Goal: Information Seeking & Learning: Find specific fact

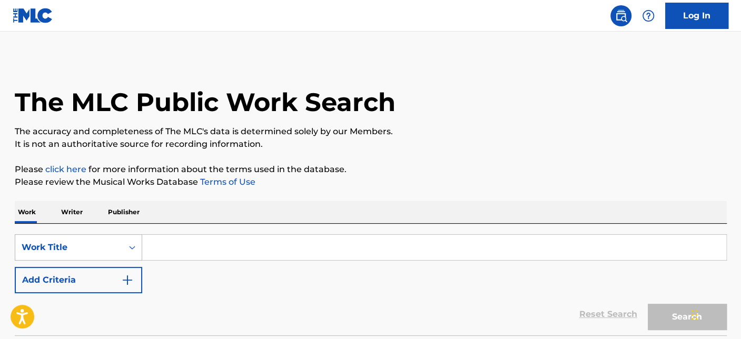
click at [108, 241] on div "Work Title" at bounding box center [78, 247] width 127 height 26
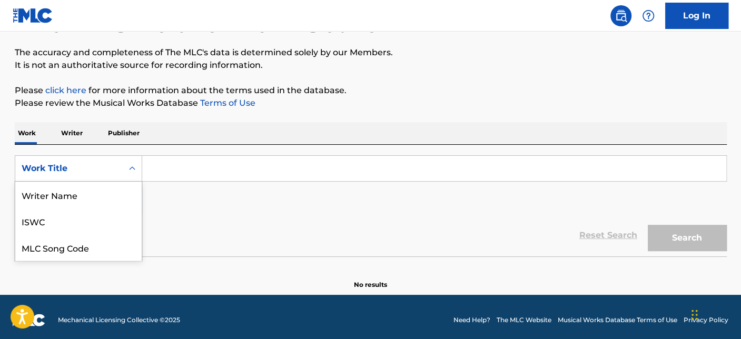
scroll to position [53, 0]
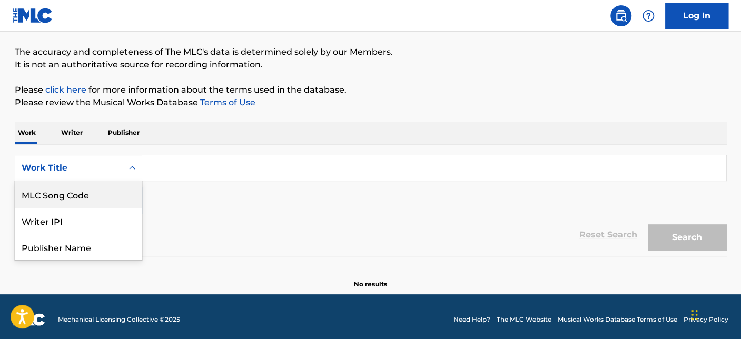
drag, startPoint x: 71, startPoint y: 189, endPoint x: 118, endPoint y: 188, distance: 47.4
click at [71, 188] on div "MLC Song Code" at bounding box center [78, 194] width 126 height 26
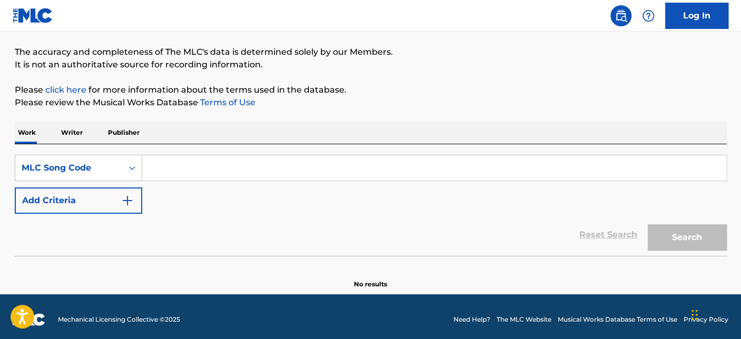
click at [208, 176] on input "Search Form" at bounding box center [434, 167] width 584 height 25
paste input "VV7DRI"
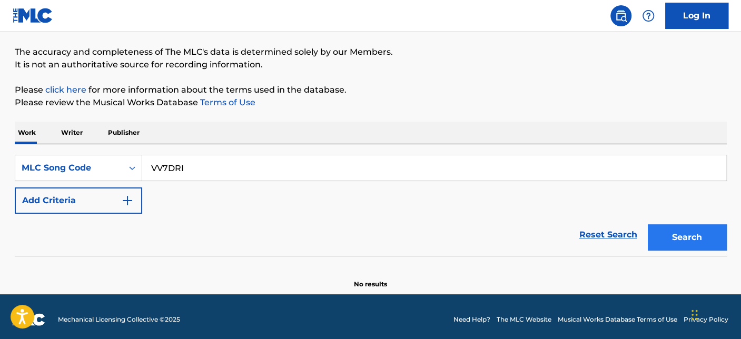
type input "VV7DRI"
click at [685, 241] on button "Search" at bounding box center [687, 237] width 79 height 26
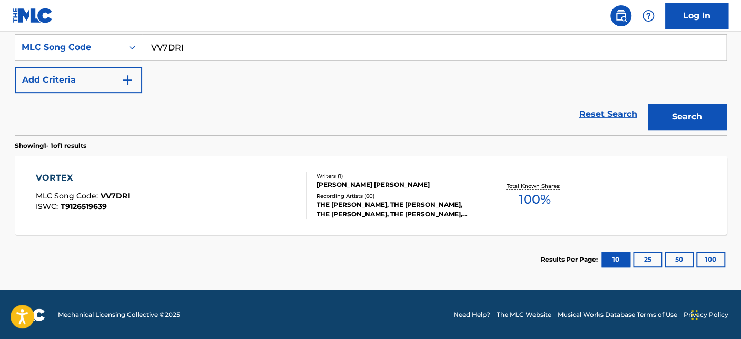
scroll to position [200, 0]
click at [203, 195] on div "VORTEX MLC Song Code : VV7DRI ISWC : T9126519639" at bounding box center [171, 195] width 271 height 47
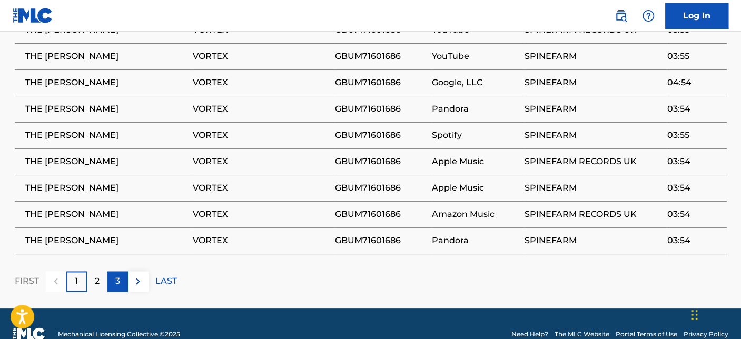
click at [117, 275] on p "3" at bounding box center [117, 281] width 5 height 13
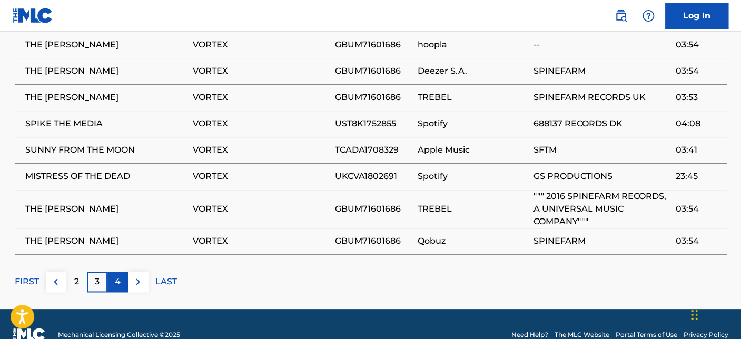
click at [119, 276] on p "4" at bounding box center [118, 282] width 6 height 13
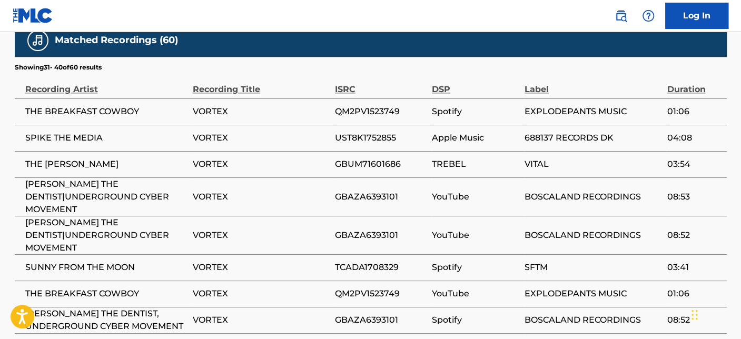
scroll to position [673, 0]
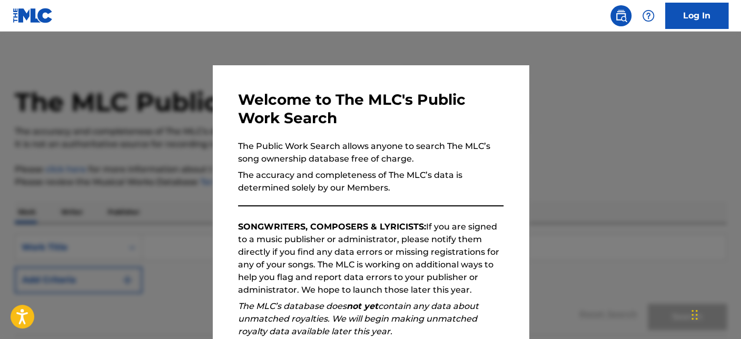
click at [578, 203] on div at bounding box center [370, 201] width 741 height 339
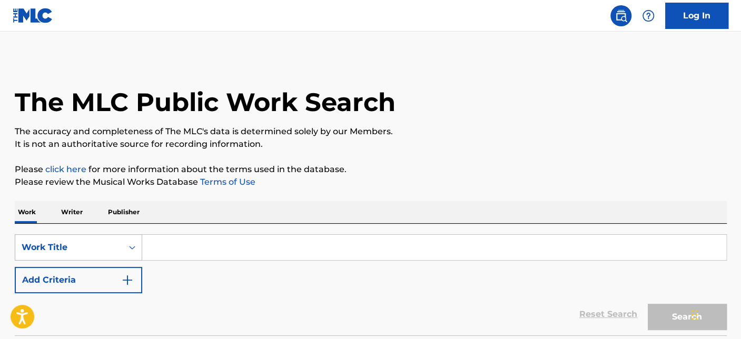
click at [119, 243] on div "Work Title" at bounding box center [78, 247] width 127 height 26
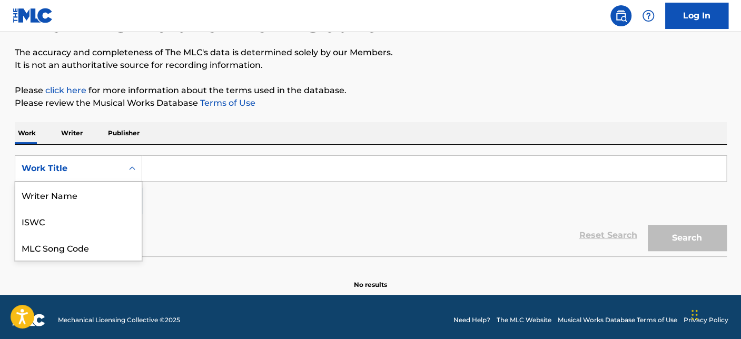
scroll to position [80, 0]
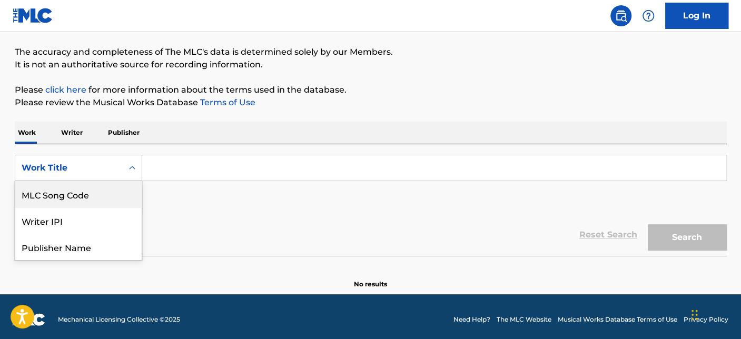
click at [173, 172] on input "Search Form" at bounding box center [434, 167] width 584 height 25
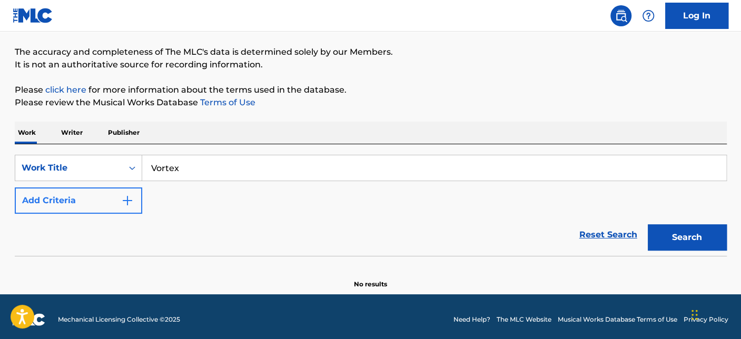
type input "Vortex"
click at [83, 209] on button "Add Criteria" at bounding box center [78, 201] width 127 height 26
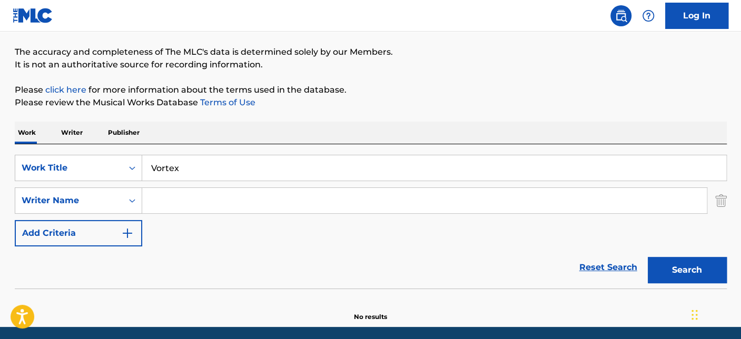
click at [251, 195] on input "Search Form" at bounding box center [424, 200] width 565 height 25
paste input "McBee"
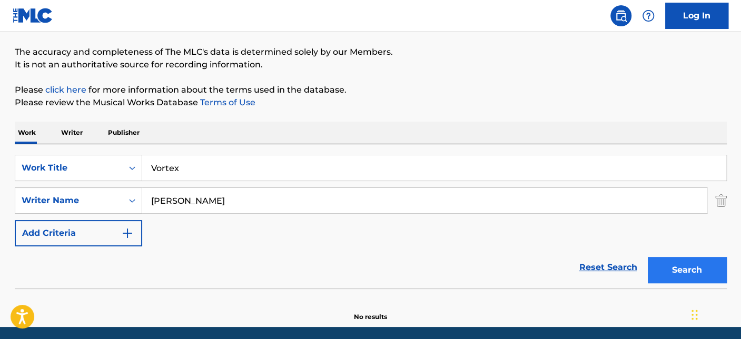
type input "McBee"
click at [682, 264] on button "Search" at bounding box center [687, 270] width 79 height 26
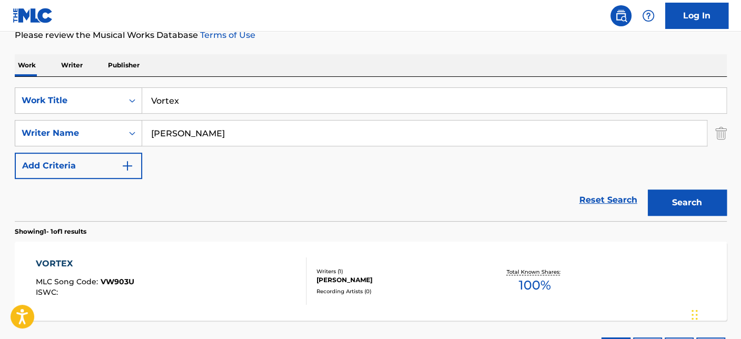
scroll to position [197, 0]
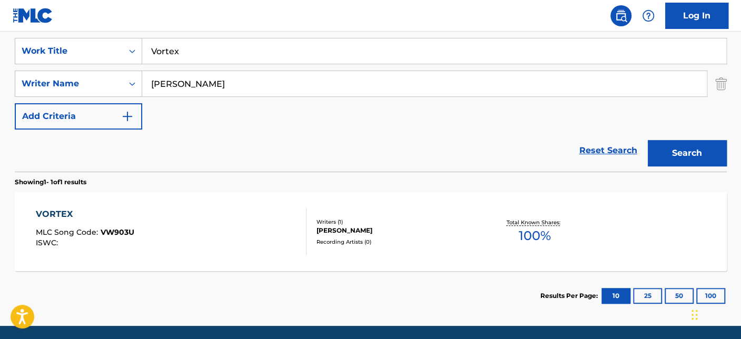
click at [206, 223] on div "VORTEX MLC Song Code : VW903U ISWC :" at bounding box center [171, 231] width 271 height 47
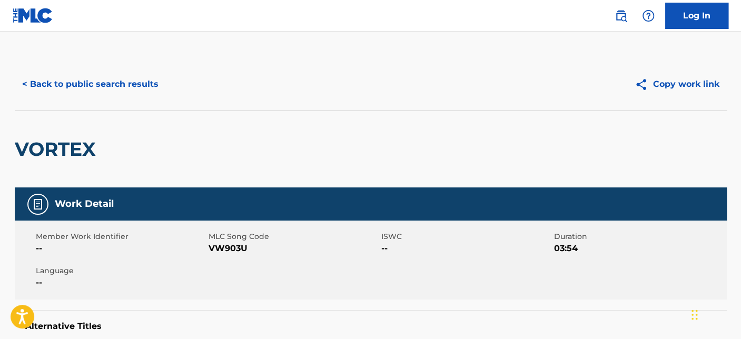
click at [236, 248] on span "VW903U" at bounding box center [294, 248] width 170 height 13
copy span "VW903U"
click at [129, 89] on button "< Back to public search results" at bounding box center [90, 84] width 151 height 26
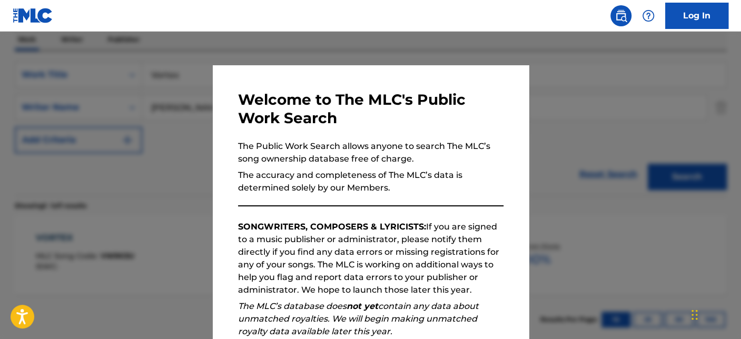
click at [135, 180] on div at bounding box center [370, 201] width 741 height 339
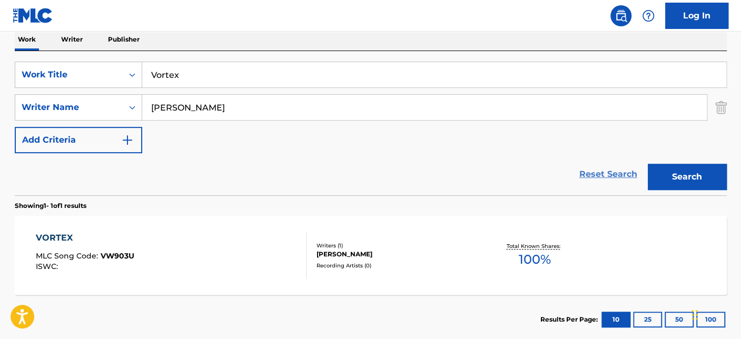
click at [617, 171] on link "Reset Search" at bounding box center [608, 174] width 68 height 23
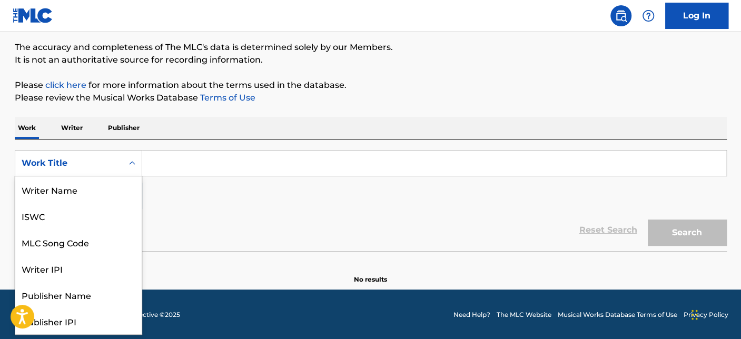
click at [116, 163] on div "Work Title" at bounding box center [68, 163] width 107 height 20
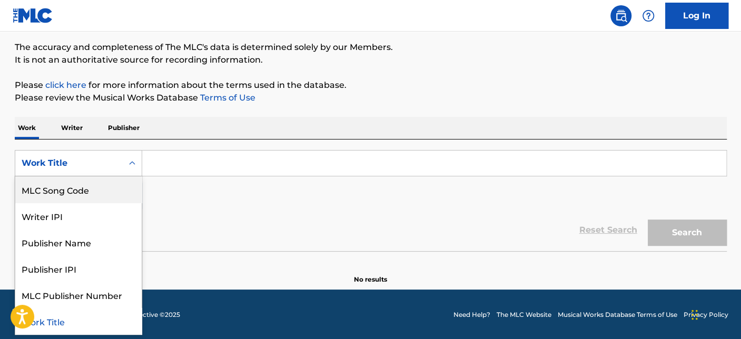
click at [78, 187] on div "MLC Song Code" at bounding box center [78, 189] width 126 height 26
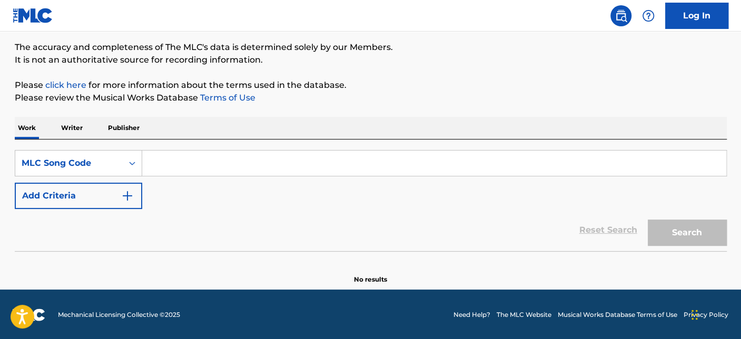
click at [200, 168] on input "Search Form" at bounding box center [434, 163] width 584 height 25
paste input "PVC1TX"
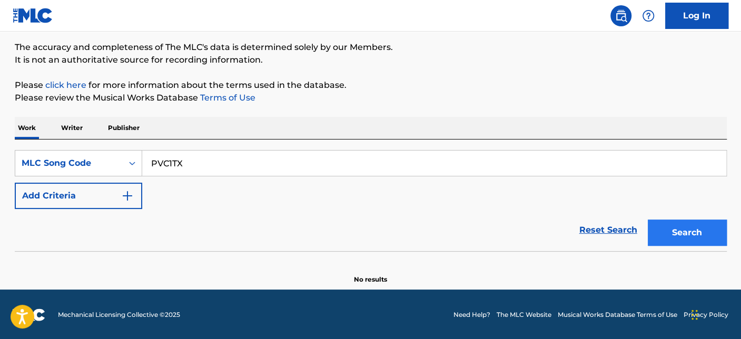
type input "PVC1TX"
click at [704, 244] on button "Search" at bounding box center [687, 233] width 79 height 26
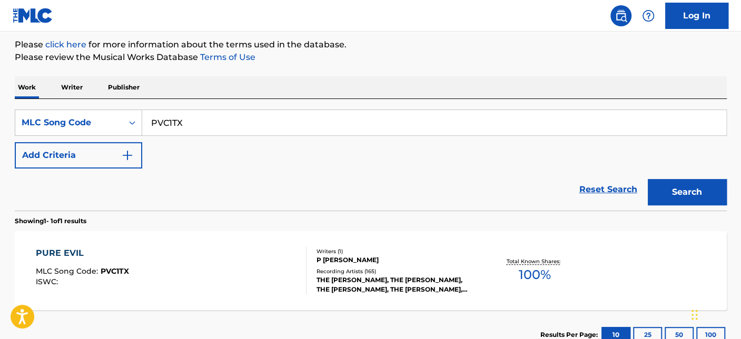
scroll to position [143, 0]
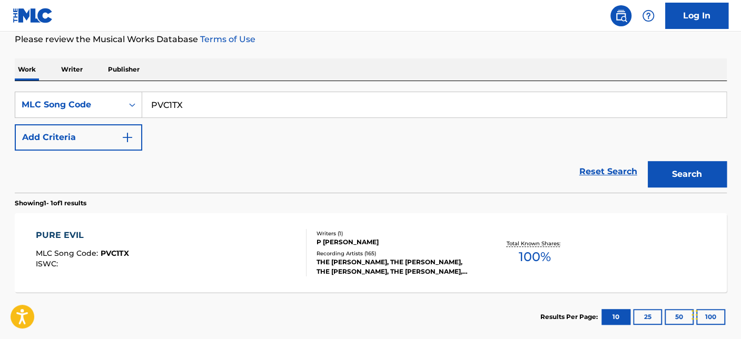
click at [223, 240] on div "PURE EVIL MLC Song Code : PVC1TX ISWC :" at bounding box center [171, 252] width 271 height 47
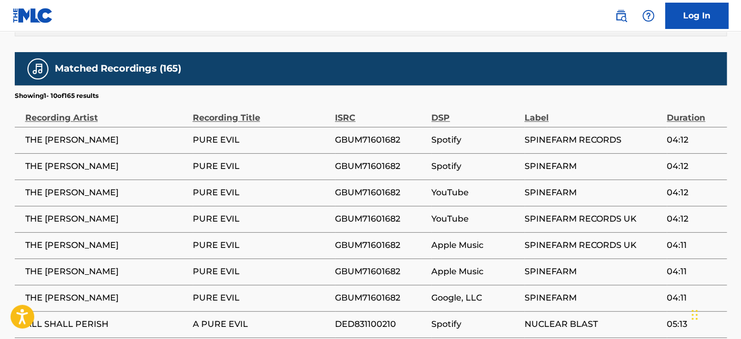
scroll to position [787, 0]
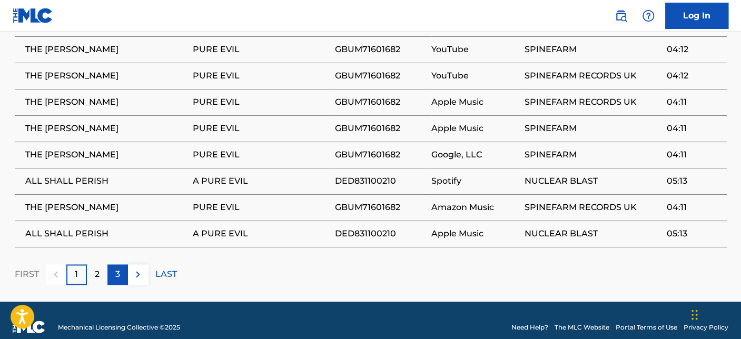
click at [119, 268] on p "3" at bounding box center [117, 274] width 5 height 13
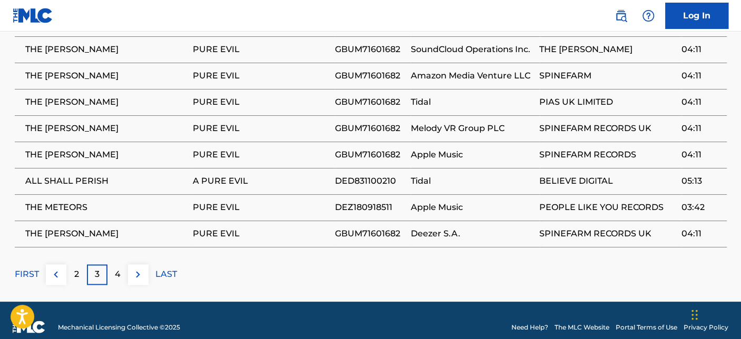
click at [119, 268] on p "4" at bounding box center [118, 274] width 6 height 13
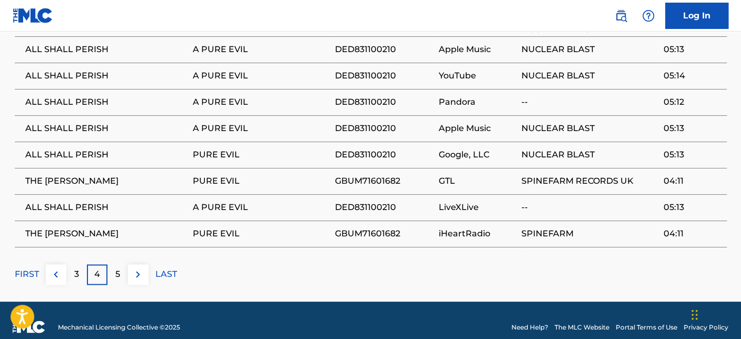
click at [119, 268] on p "5" at bounding box center [117, 274] width 5 height 13
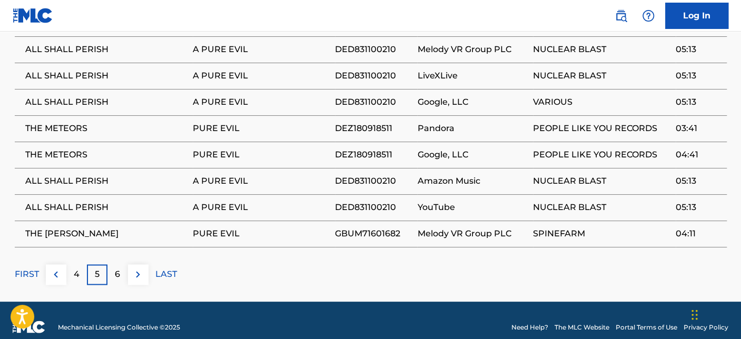
click at [119, 268] on p "6" at bounding box center [117, 274] width 5 height 13
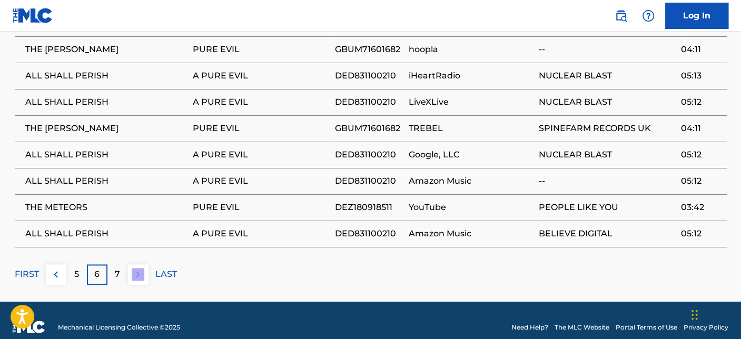
click at [118, 268] on p "7" at bounding box center [117, 274] width 5 height 13
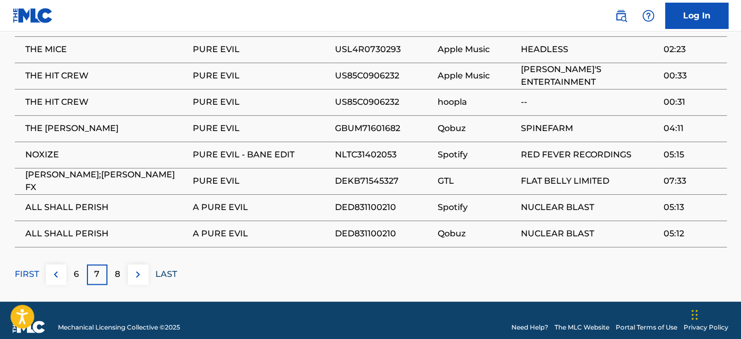
click at [160, 268] on p "LAST" at bounding box center [166, 274] width 22 height 13
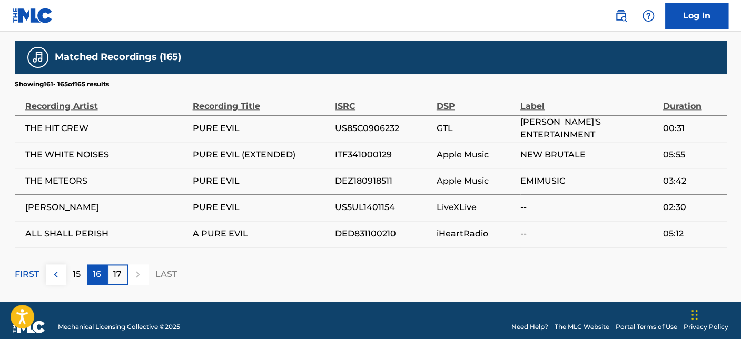
click at [91, 264] on div "16" at bounding box center [97, 274] width 21 height 21
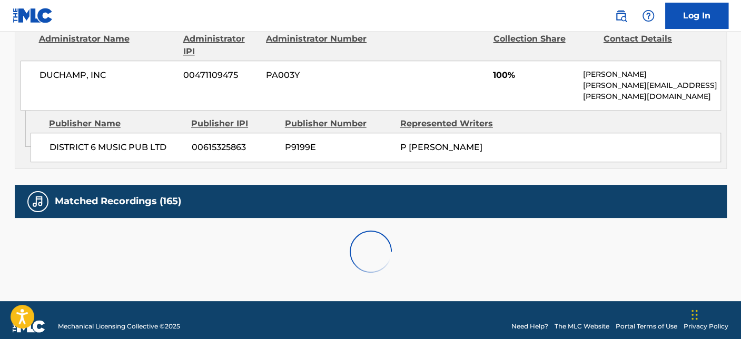
scroll to position [787, 0]
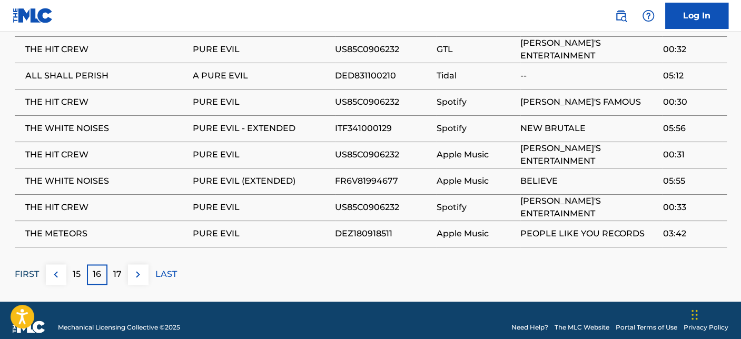
click at [28, 268] on p "FIRST" at bounding box center [27, 274] width 24 height 13
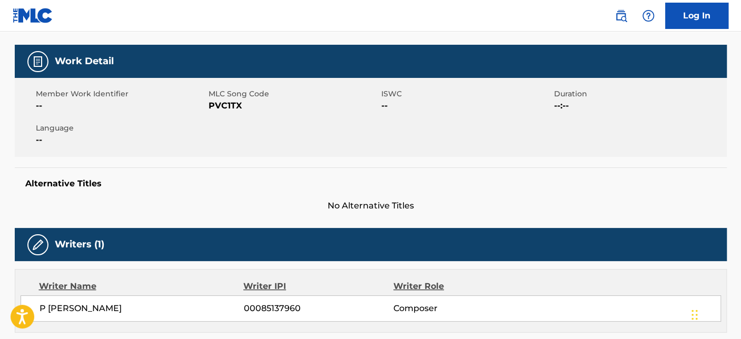
scroll to position [0, 0]
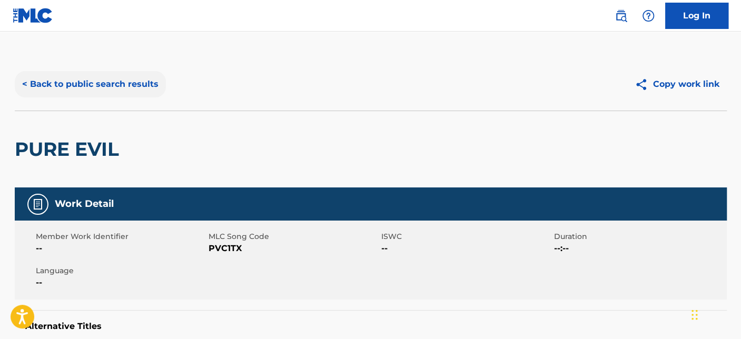
click at [99, 83] on button "< Back to public search results" at bounding box center [90, 84] width 151 height 26
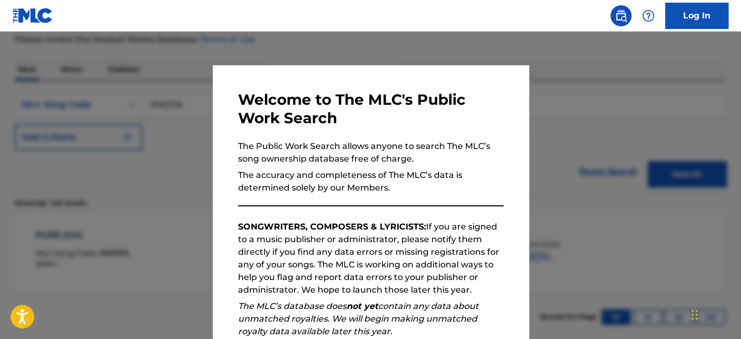
click at [179, 119] on div at bounding box center [370, 201] width 741 height 339
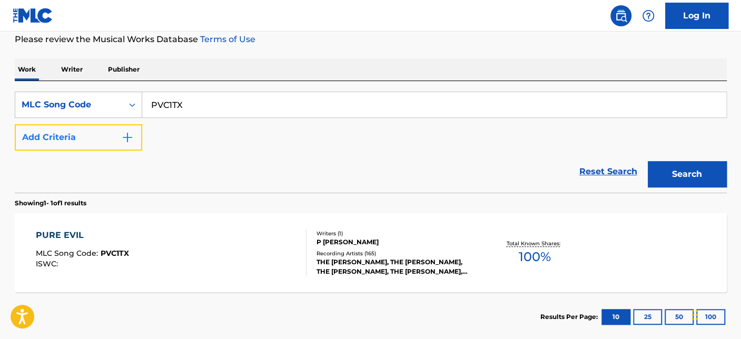
click at [123, 137] on img "Search Form" at bounding box center [127, 137] width 13 height 13
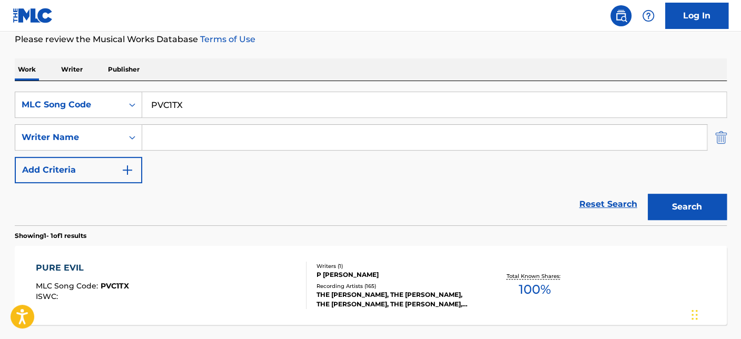
click at [715, 137] on img "Search Form" at bounding box center [721, 137] width 12 height 26
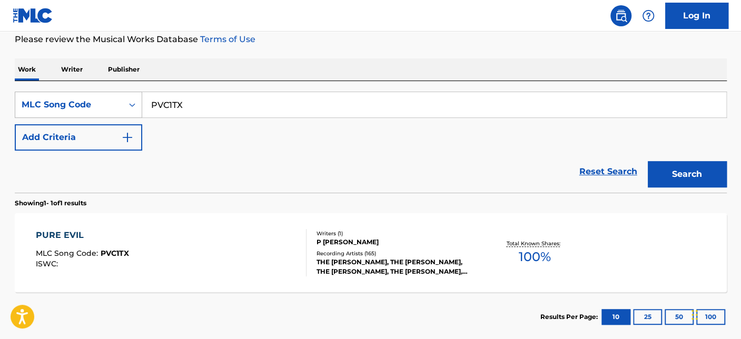
click at [119, 103] on div "MLC Song Code" at bounding box center [68, 105] width 107 height 20
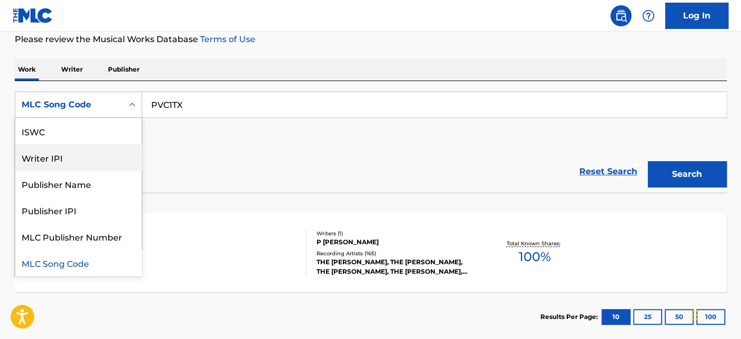
scroll to position [0, 0]
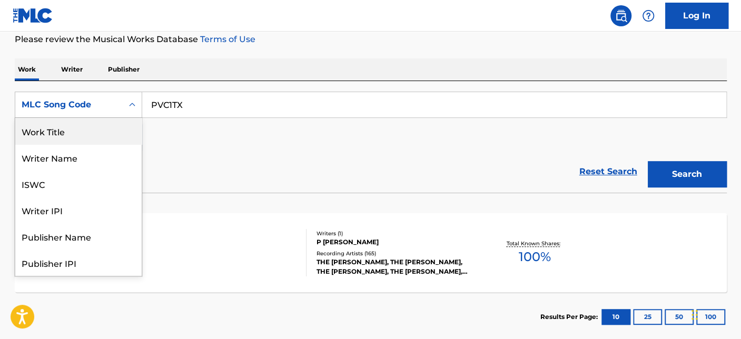
click at [74, 140] on div "Work Title" at bounding box center [78, 131] width 126 height 26
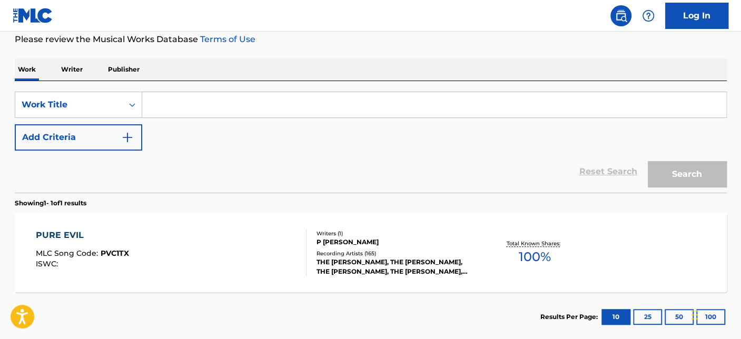
click at [176, 109] on input "Search Form" at bounding box center [434, 104] width 584 height 25
paste input "Valkyrie"
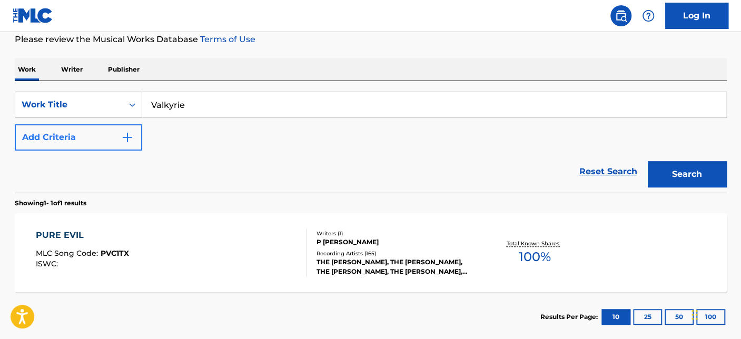
type input "Valkyrie"
click at [116, 139] on button "Add Criteria" at bounding box center [78, 137] width 127 height 26
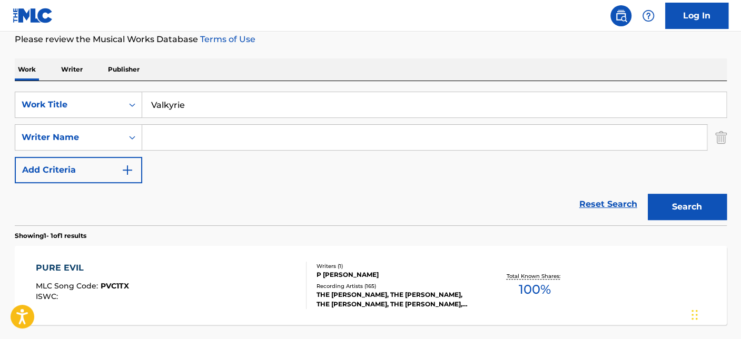
click at [184, 129] on input "Search Form" at bounding box center [424, 137] width 565 height 25
paste input "CEDRIC"
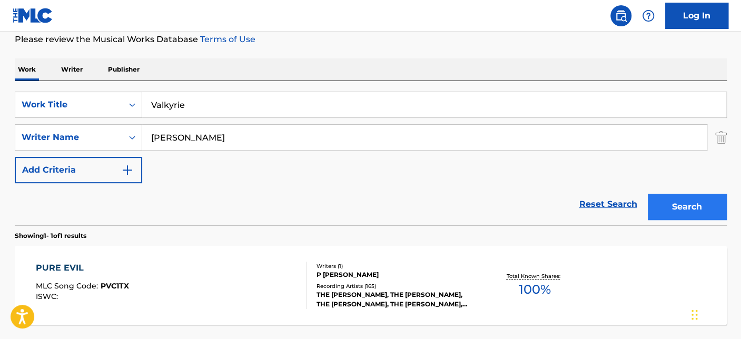
type input "CEDRIC"
click at [682, 200] on button "Search" at bounding box center [687, 207] width 79 height 26
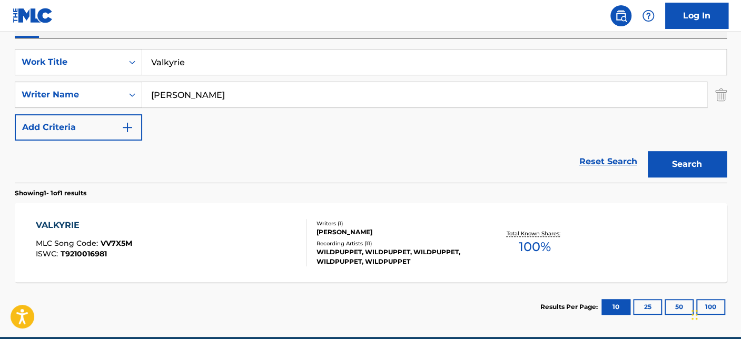
scroll to position [233, 0]
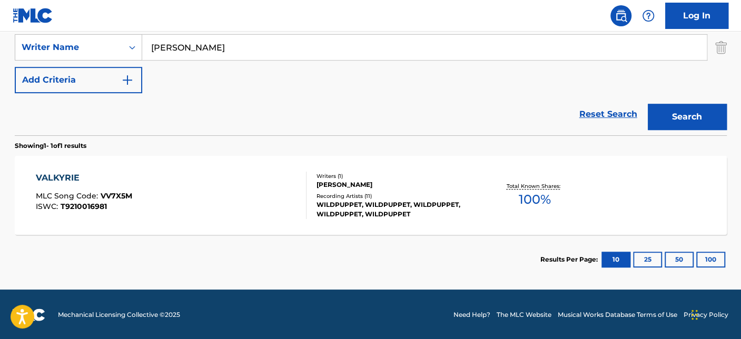
click at [250, 197] on div "VALKYRIE MLC Song Code : VV7X5M ISWC : T9210016981" at bounding box center [171, 195] width 271 height 47
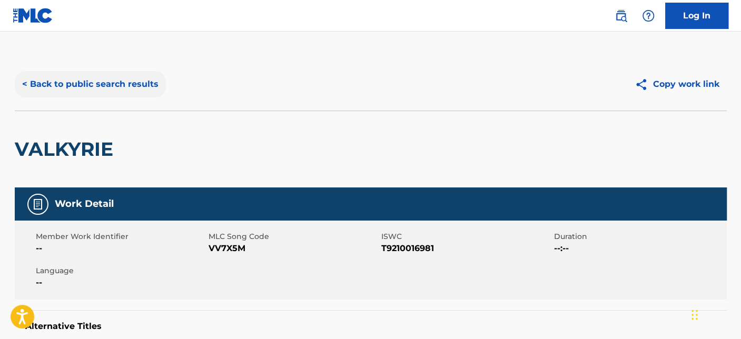
click at [114, 87] on button "< Back to public search results" at bounding box center [90, 84] width 151 height 26
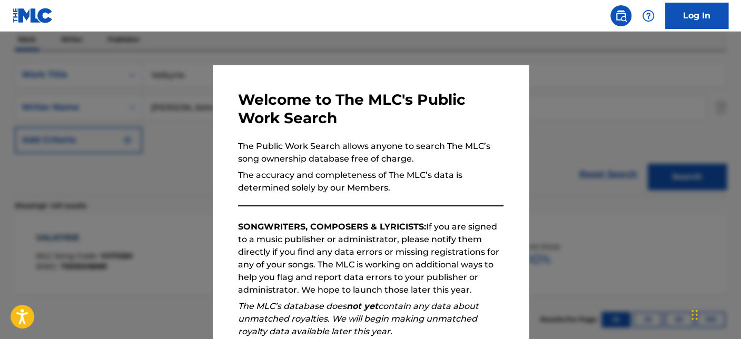
click at [109, 138] on div at bounding box center [370, 201] width 741 height 339
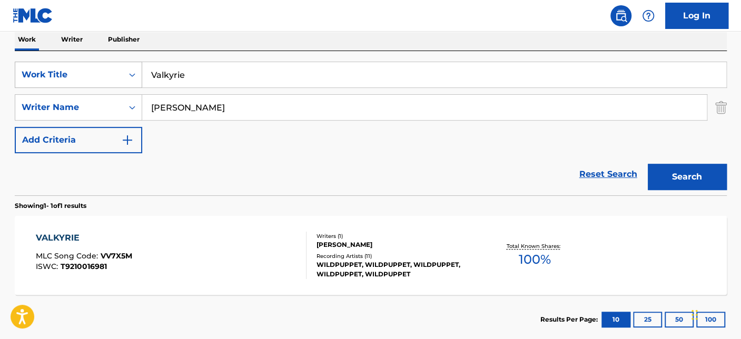
drag, startPoint x: 230, startPoint y: 70, endPoint x: 46, endPoint y: 74, distance: 183.4
click at [47, 74] on div "SearchWithCriteria29bbad8d-b56a-4328-bf3e-90672b89925c Work Title Valkyrie" at bounding box center [371, 75] width 712 height 26
type input "Right past the horizon"
drag, startPoint x: 208, startPoint y: 105, endPoint x: 73, endPoint y: 105, distance: 134.3
click at [74, 105] on div "SearchWithCriteria31fb90cc-677f-48f2-abaa-97d477fa1b95 Writer Name CEDRIC" at bounding box center [371, 107] width 712 height 26
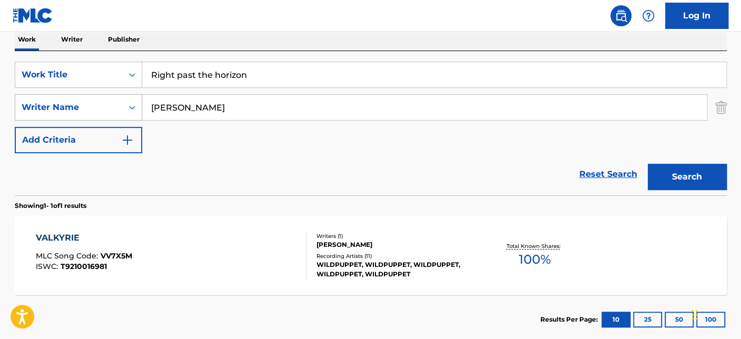
paste input "LEDAUPHIN"
type input "LEDAUPHIN"
click at [648, 164] on button "Search" at bounding box center [687, 177] width 79 height 26
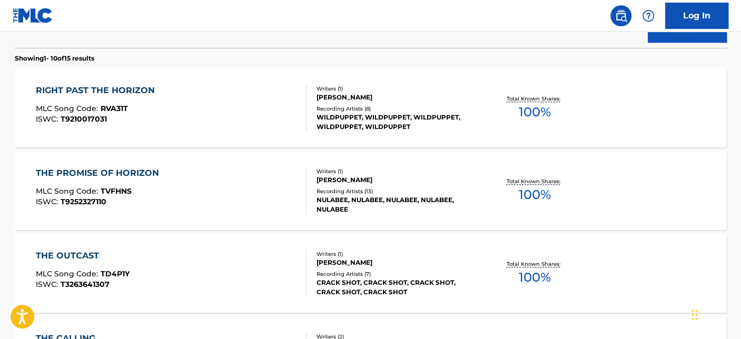
scroll to position [290, 0]
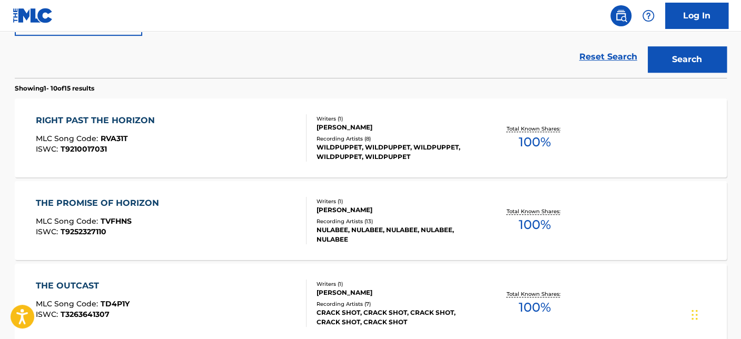
click at [220, 219] on div "THE PROMISE OF HORIZON MLC Song Code : TVFHNS ISWC : T9252327110" at bounding box center [171, 220] width 271 height 47
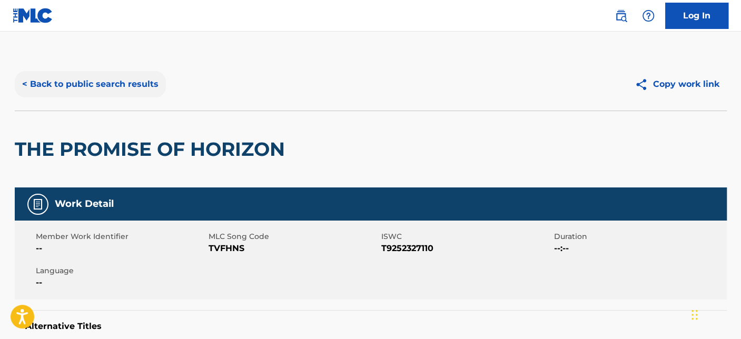
click at [106, 75] on button "< Back to public search results" at bounding box center [90, 84] width 151 height 26
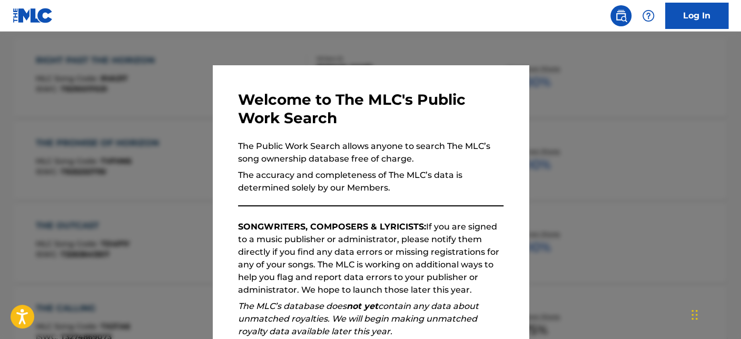
click at [139, 142] on div at bounding box center [370, 201] width 741 height 339
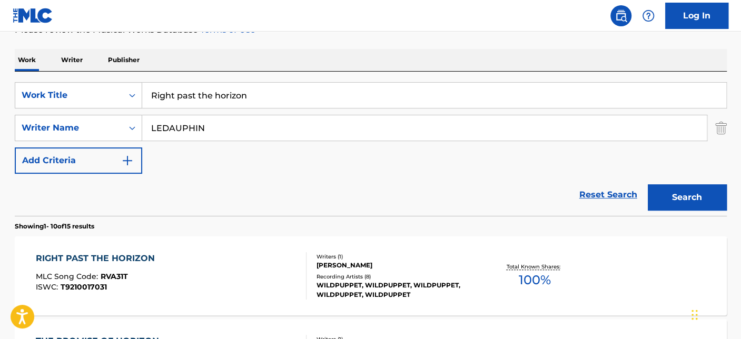
scroll to position [233, 0]
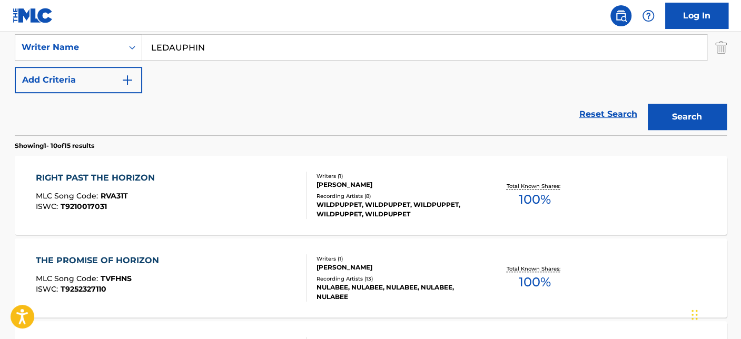
click at [210, 192] on div "RIGHT PAST THE HORIZON MLC Song Code : RVA31T ISWC : T9210017031" at bounding box center [171, 195] width 271 height 47
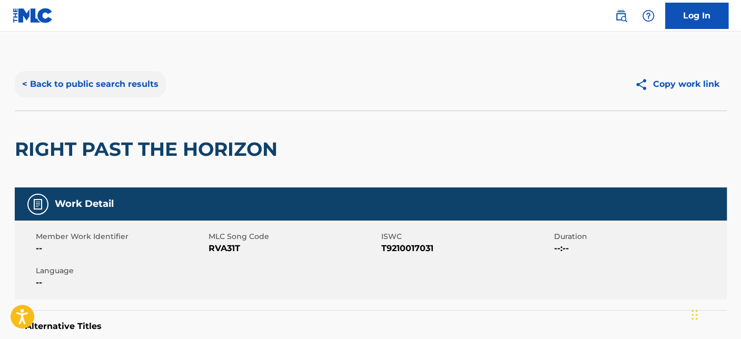
click at [117, 86] on button "< Back to public search results" at bounding box center [90, 84] width 151 height 26
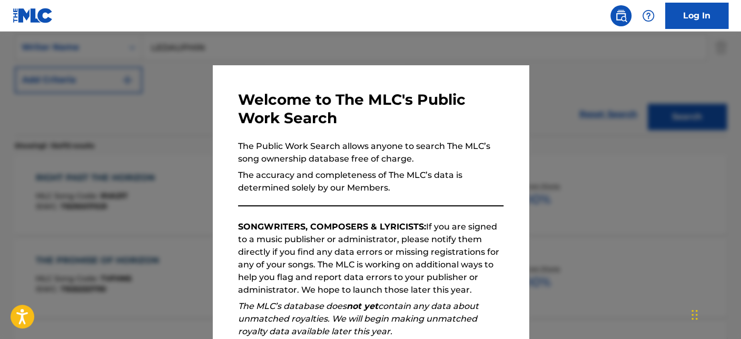
click at [138, 89] on div at bounding box center [370, 201] width 741 height 339
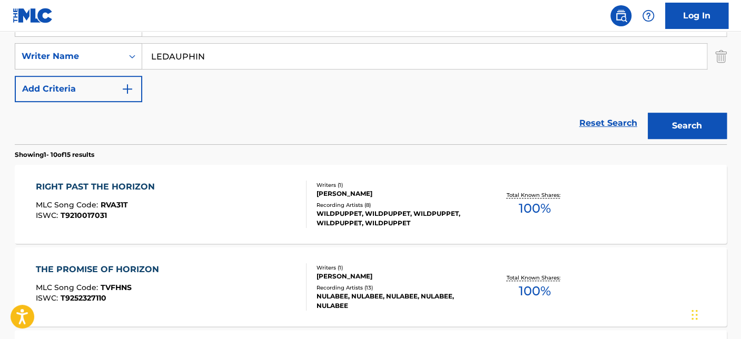
scroll to position [116, 0]
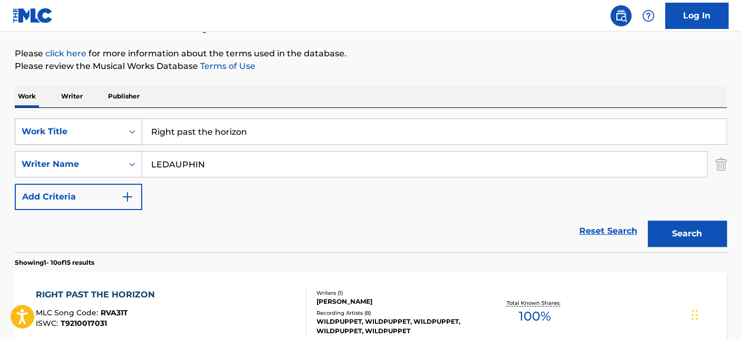
drag, startPoint x: 272, startPoint y: 132, endPoint x: 75, endPoint y: 132, distance: 197.6
click at [75, 132] on div "SearchWithCriteria29bbad8d-b56a-4328-bf3e-90672b89925c Work Title Right past th…" at bounding box center [371, 132] width 712 height 26
paste input "SARABANDE"
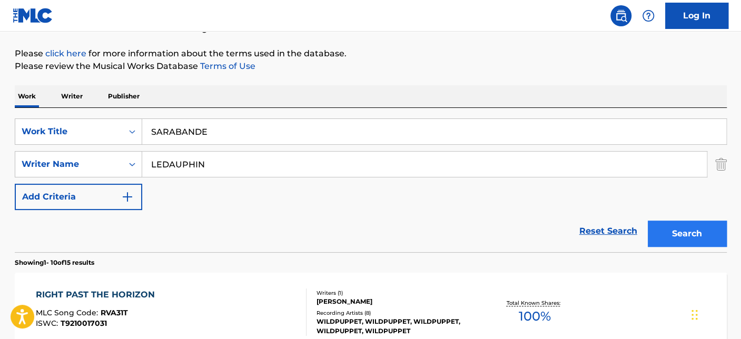
type input "SARABANDE"
click at [678, 226] on button "Search" at bounding box center [687, 234] width 79 height 26
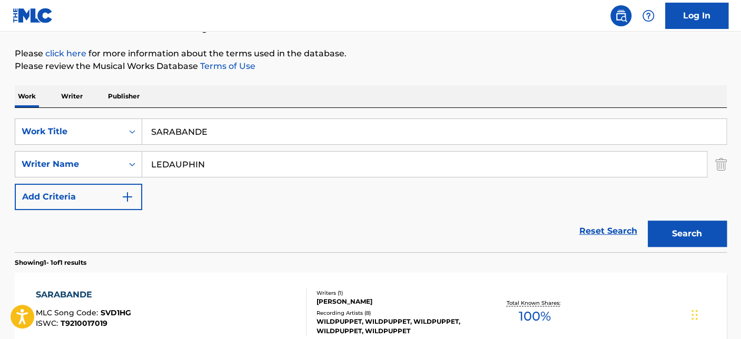
scroll to position [233, 0]
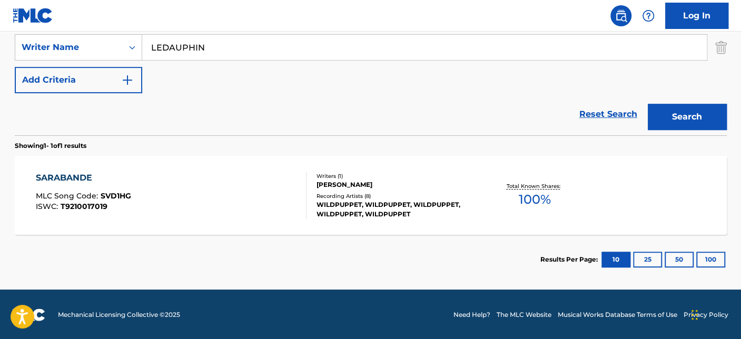
click at [252, 187] on div "SARABANDE MLC Song Code : SVD1HG ISWC : T9210017019" at bounding box center [171, 195] width 271 height 47
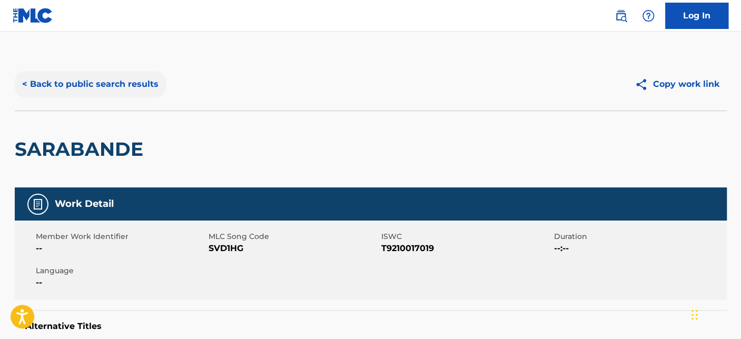
click at [73, 80] on button "< Back to public search results" at bounding box center [90, 84] width 151 height 26
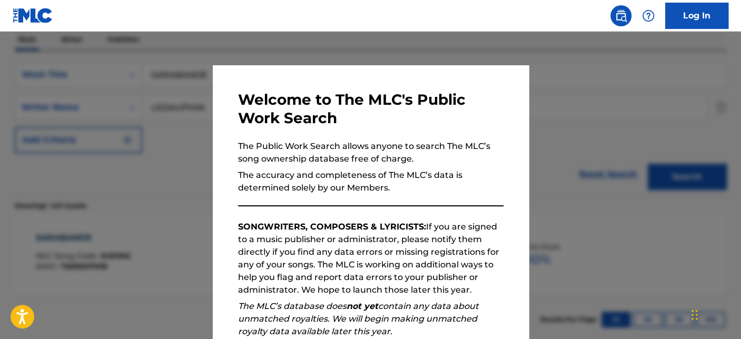
drag, startPoint x: 171, startPoint y: 169, endPoint x: 180, endPoint y: 151, distance: 20.3
click at [170, 169] on div at bounding box center [370, 201] width 741 height 339
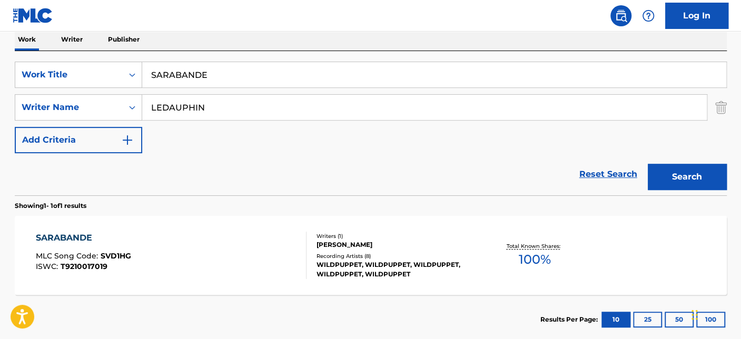
drag, startPoint x: 217, startPoint y: 76, endPoint x: 100, endPoint y: 92, distance: 117.4
click at [72, 79] on div "SearchWithCriteria29bbad8d-b56a-4328-bf3e-90672b89925c Work Title SARABANDE" at bounding box center [371, 75] width 712 height 26
paste input "A BLOODY LULLABY"
type input "A BLOODY LULLABY"
click at [683, 177] on button "Search" at bounding box center [687, 177] width 79 height 26
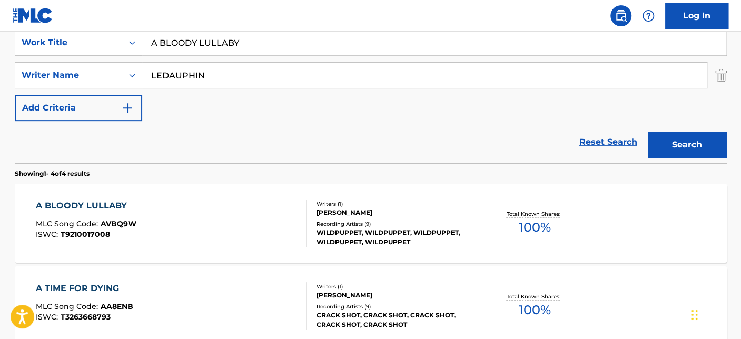
scroll to position [232, 0]
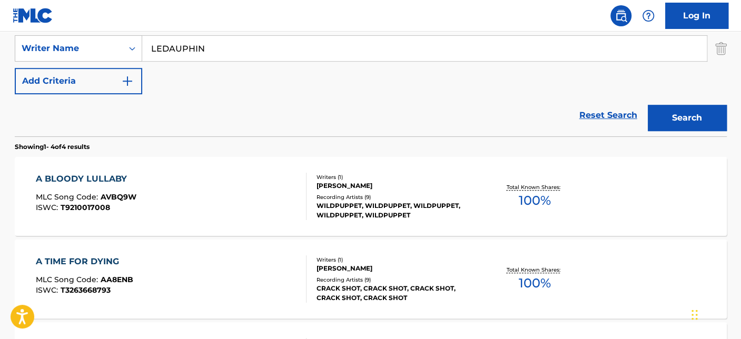
click at [238, 192] on div "A BLOODY LULLABY MLC Song Code : AVBQ9W ISWC : T9210017008" at bounding box center [171, 196] width 271 height 47
